Goal: Navigation & Orientation: Find specific page/section

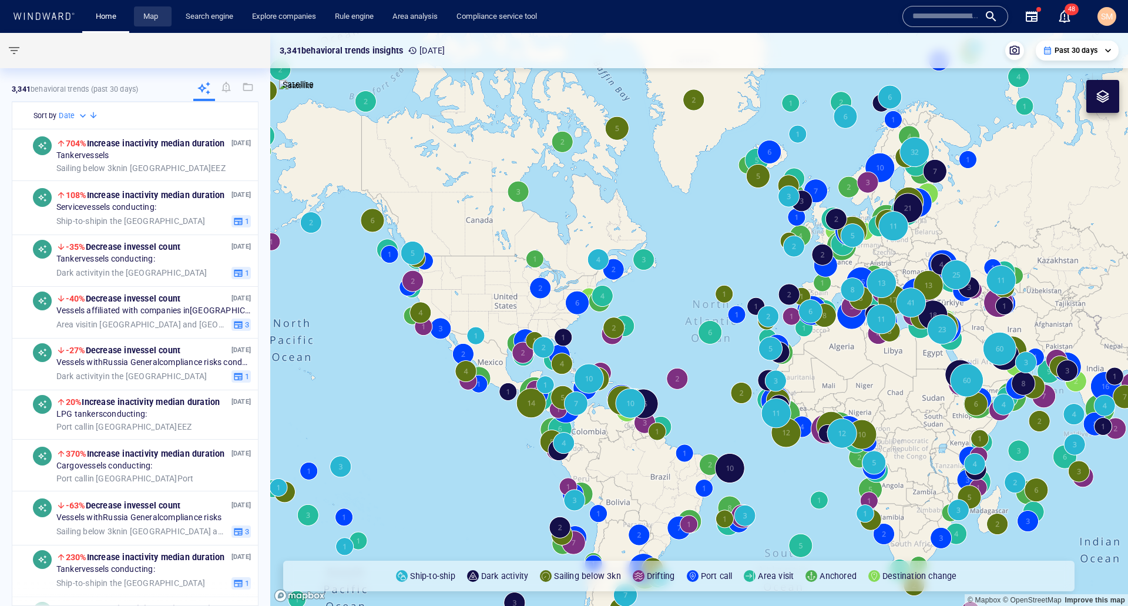
click at [149, 18] on link "Map" at bounding box center [153, 16] width 28 height 21
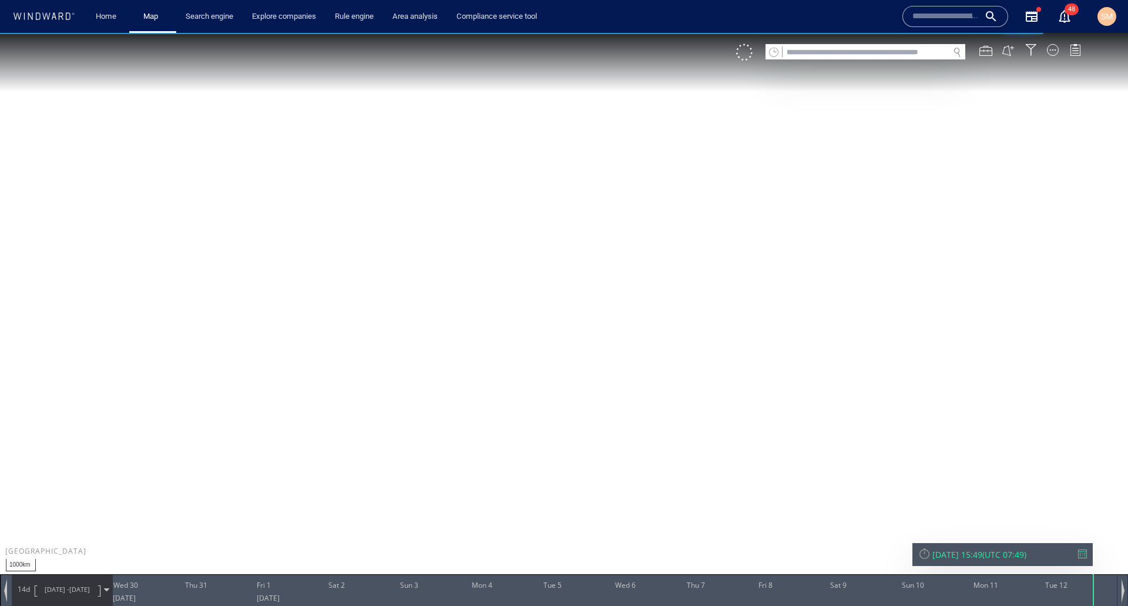
drag, startPoint x: 925, startPoint y: 393, endPoint x: 734, endPoint y: 333, distance: 200.0
click at [734, 333] on canvas "Map" at bounding box center [564, 313] width 1128 height 561
drag, startPoint x: 809, startPoint y: 296, endPoint x: 604, endPoint y: 300, distance: 205.1
click at [604, 300] on canvas "Map" at bounding box center [564, 313] width 1128 height 561
drag, startPoint x: 699, startPoint y: 323, endPoint x: 491, endPoint y: 368, distance: 212.9
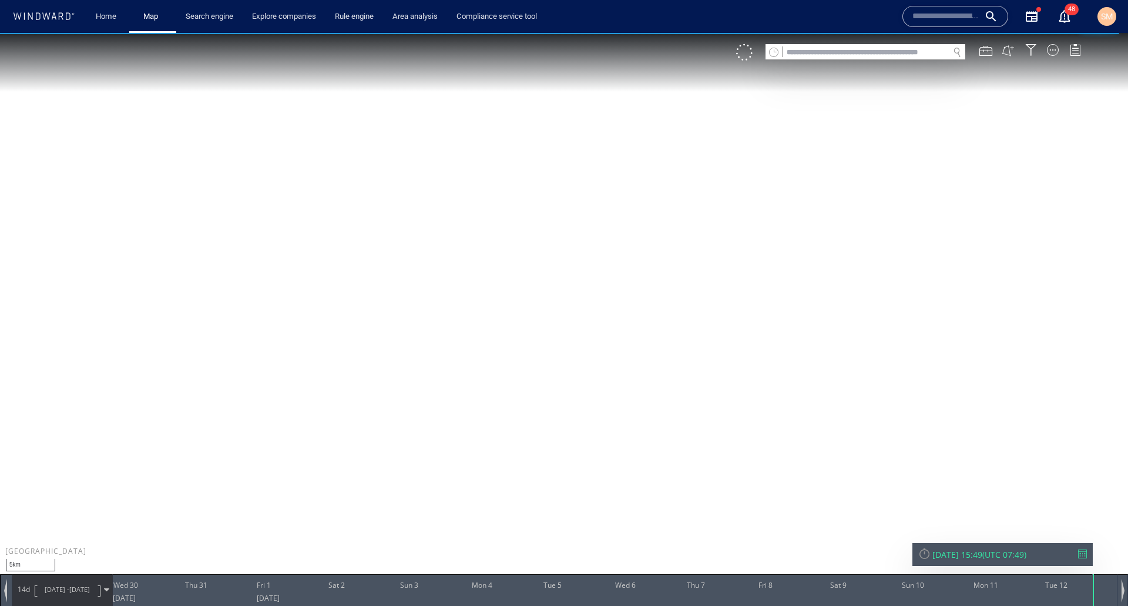
click at [492, 372] on canvas "Map" at bounding box center [564, 313] width 1128 height 561
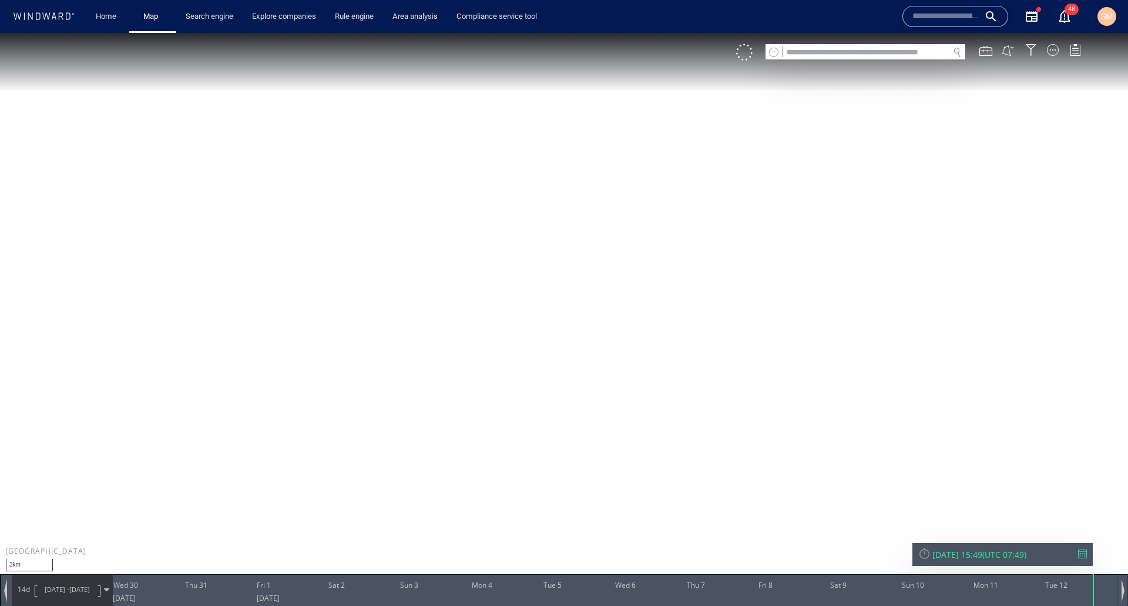
drag, startPoint x: 498, startPoint y: 400, endPoint x: 246, endPoint y: 357, distance: 255.2
click at [245, 357] on canvas "Map" at bounding box center [564, 313] width 1128 height 561
click at [742, 52] on div at bounding box center [744, 52] width 16 height 16
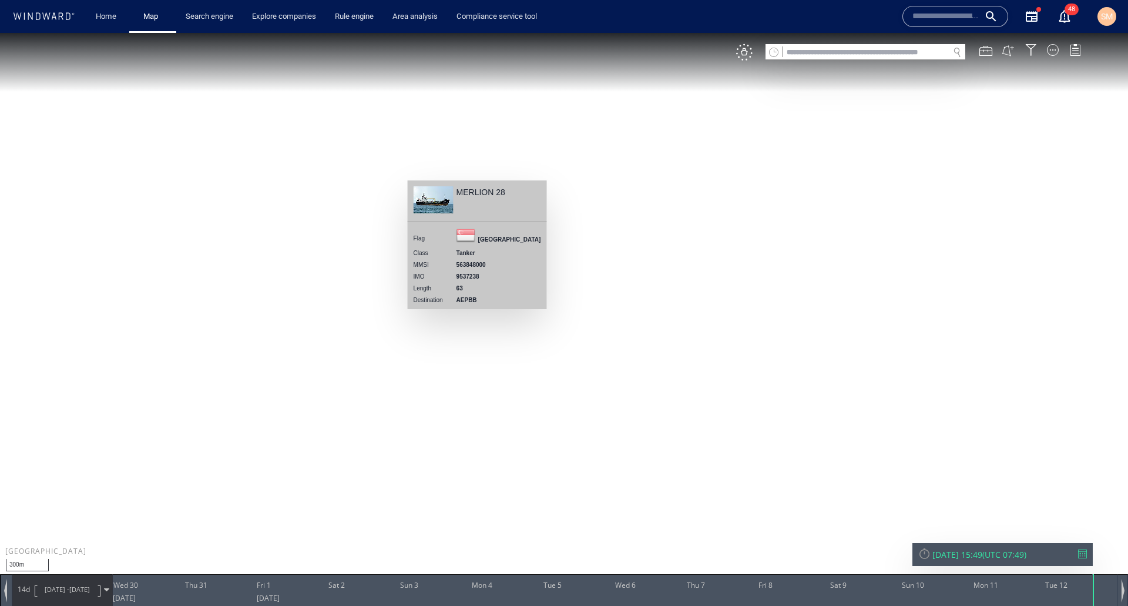
click at [477, 314] on canvas "Map" at bounding box center [564, 313] width 1128 height 561
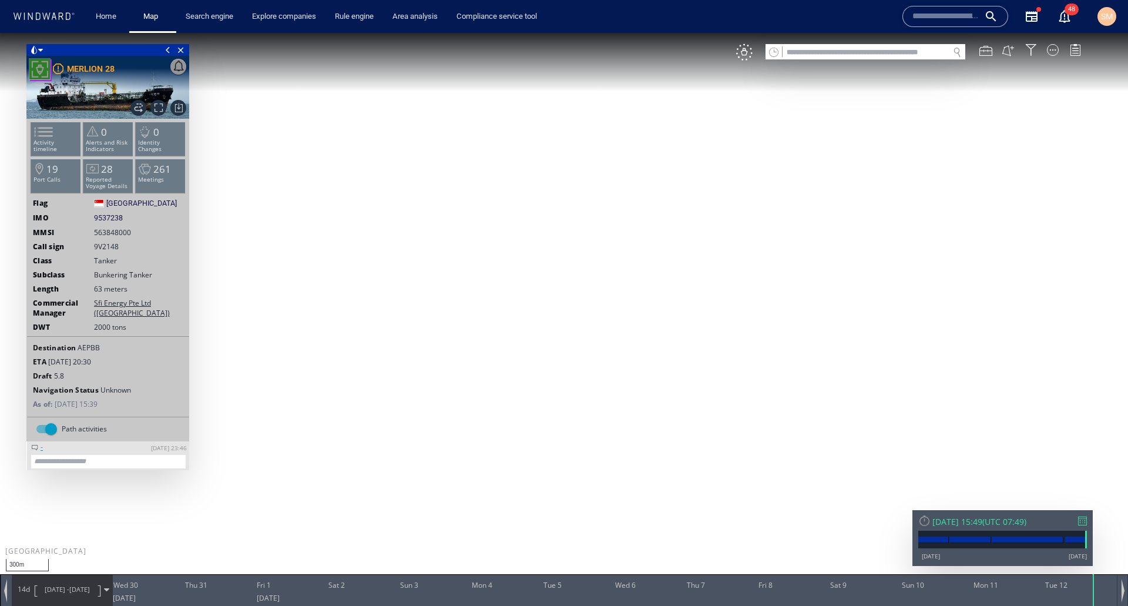
drag, startPoint x: 464, startPoint y: 344, endPoint x: 557, endPoint y: 471, distance: 157.3
click at [557, 471] on canvas "Map" at bounding box center [564, 313] width 1128 height 561
drag, startPoint x: 654, startPoint y: 465, endPoint x: 543, endPoint y: 303, distance: 197.0
click at [543, 303] on canvas "Map" at bounding box center [564, 313] width 1128 height 561
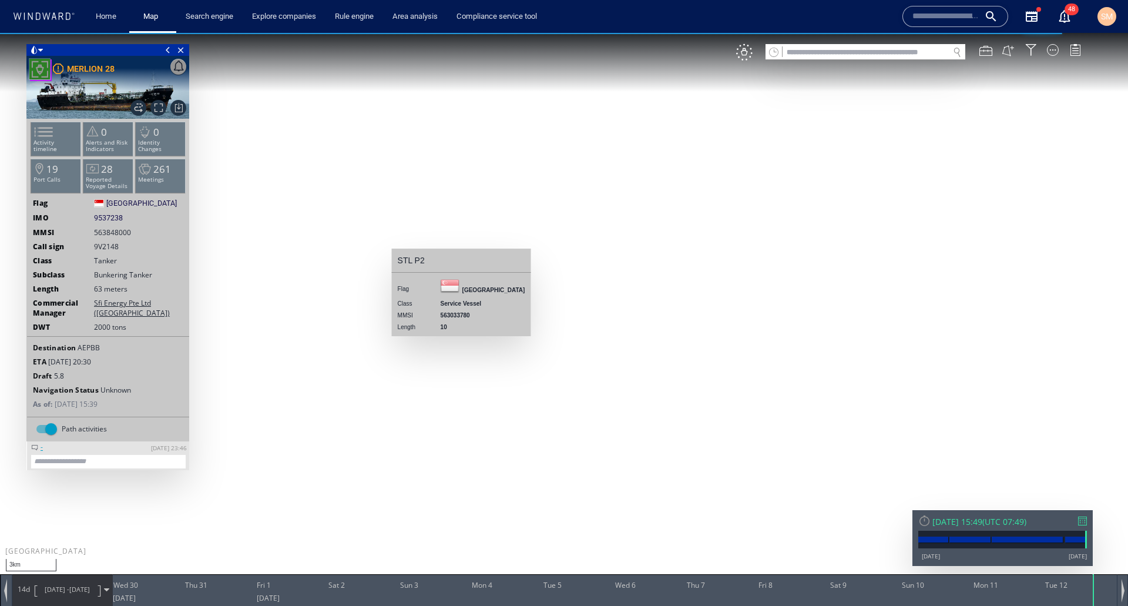
drag, startPoint x: 873, startPoint y: 347, endPoint x: 808, endPoint y: 322, distance: 69.2
click at [808, 322] on canvas "Map" at bounding box center [564, 313] width 1128 height 561
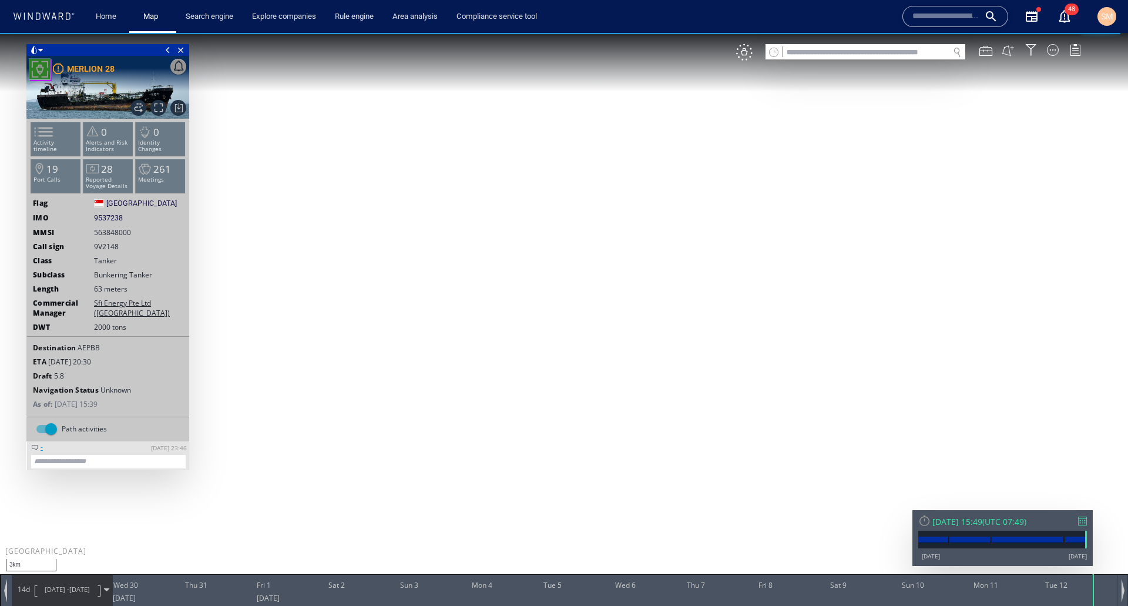
drag, startPoint x: 615, startPoint y: 382, endPoint x: 602, endPoint y: 397, distance: 19.2
click at [602, 397] on canvas "Map" at bounding box center [564, 313] width 1128 height 561
